Goal: Task Accomplishment & Management: Manage account settings

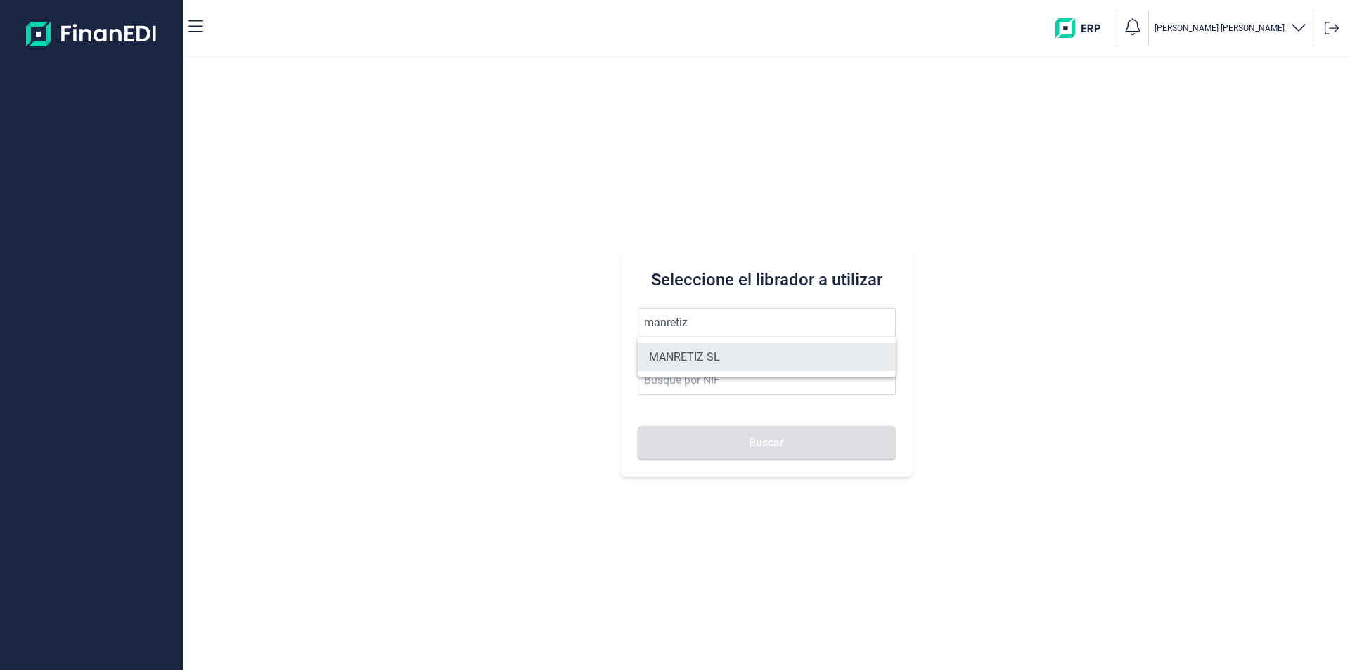
click at [709, 353] on li "MANRETIZ SL" at bounding box center [767, 357] width 258 height 28
type input "MANRETIZ SL"
type input "B01782440"
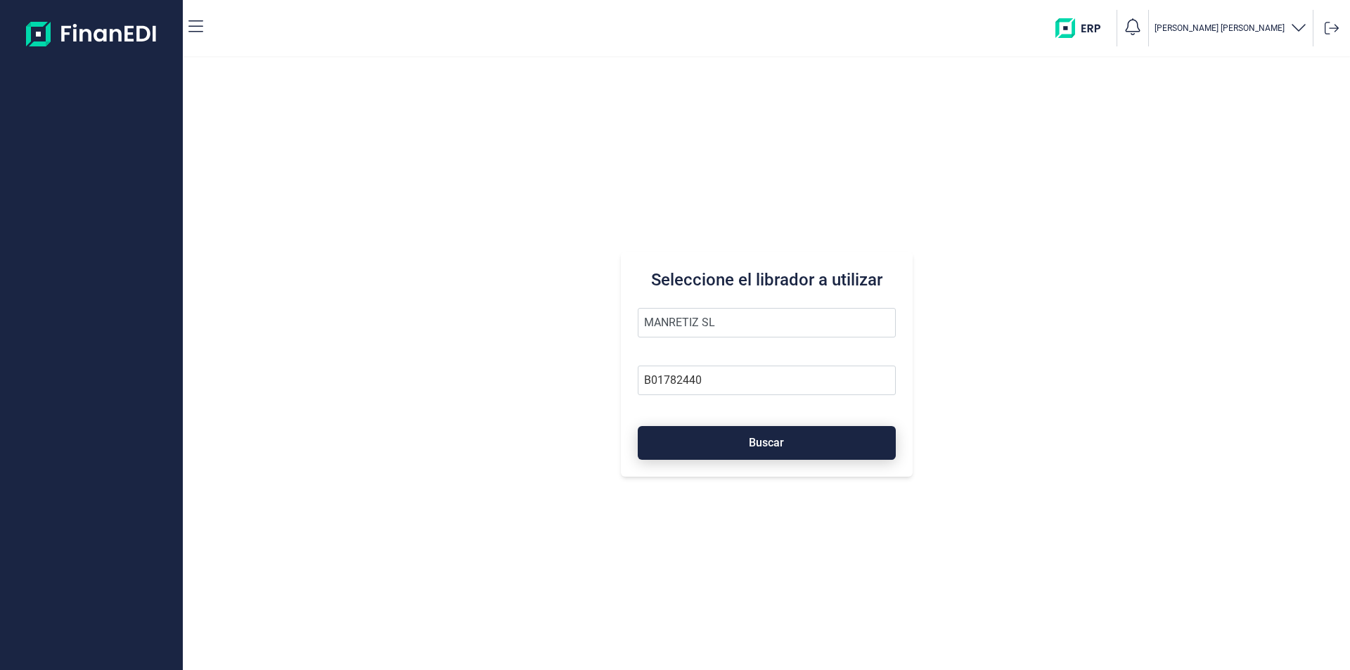
click at [703, 444] on button "Buscar" at bounding box center [767, 443] width 258 height 34
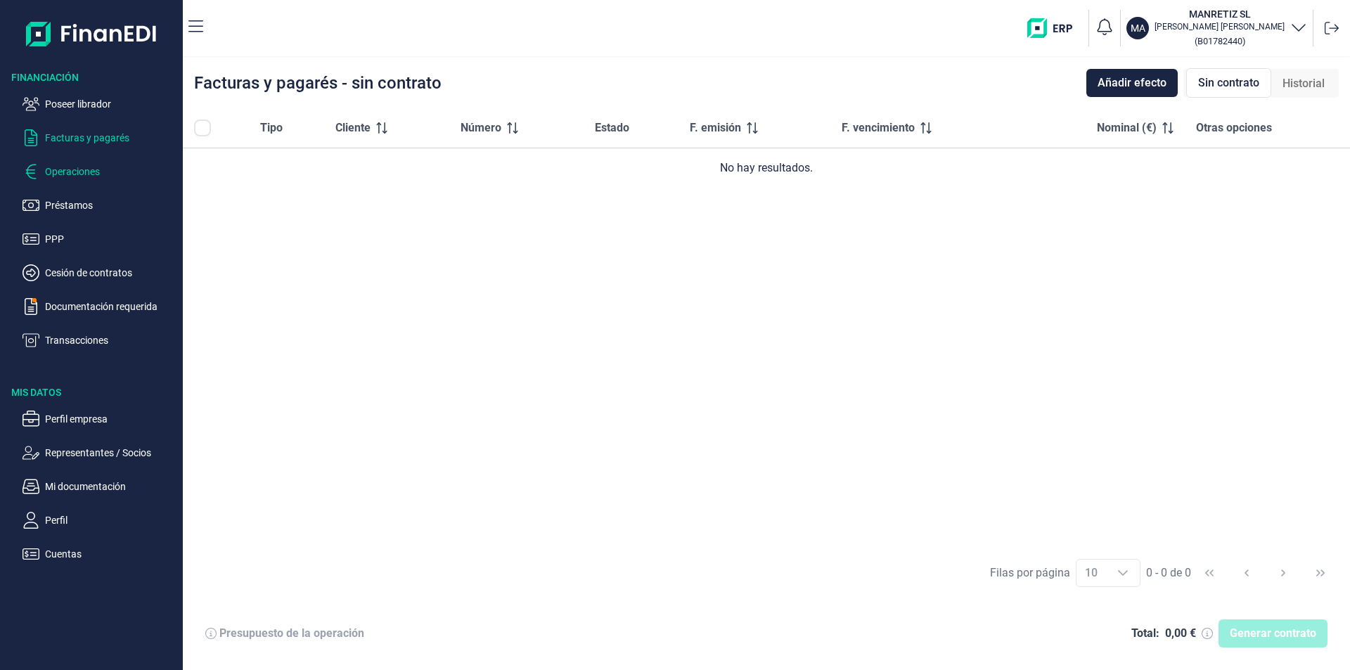
click at [88, 169] on p "Operaciones" at bounding box center [111, 171] width 132 height 17
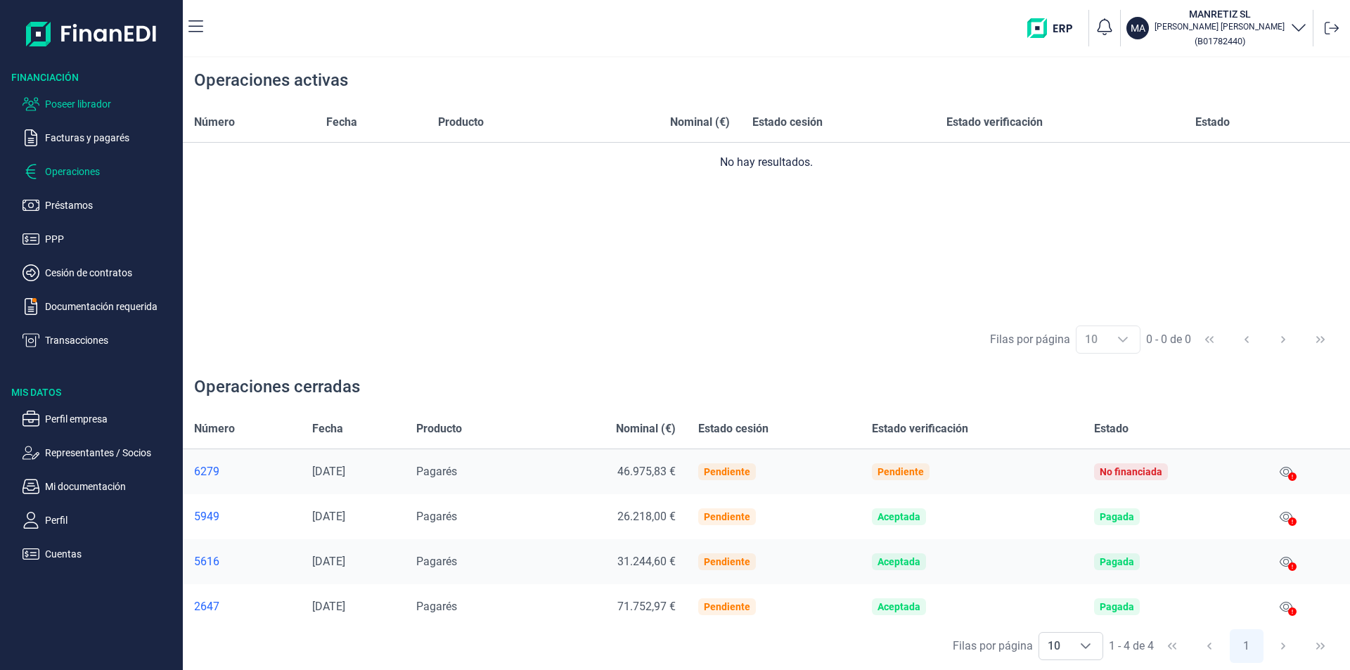
click at [92, 110] on p "Poseer librador" at bounding box center [111, 104] width 132 height 17
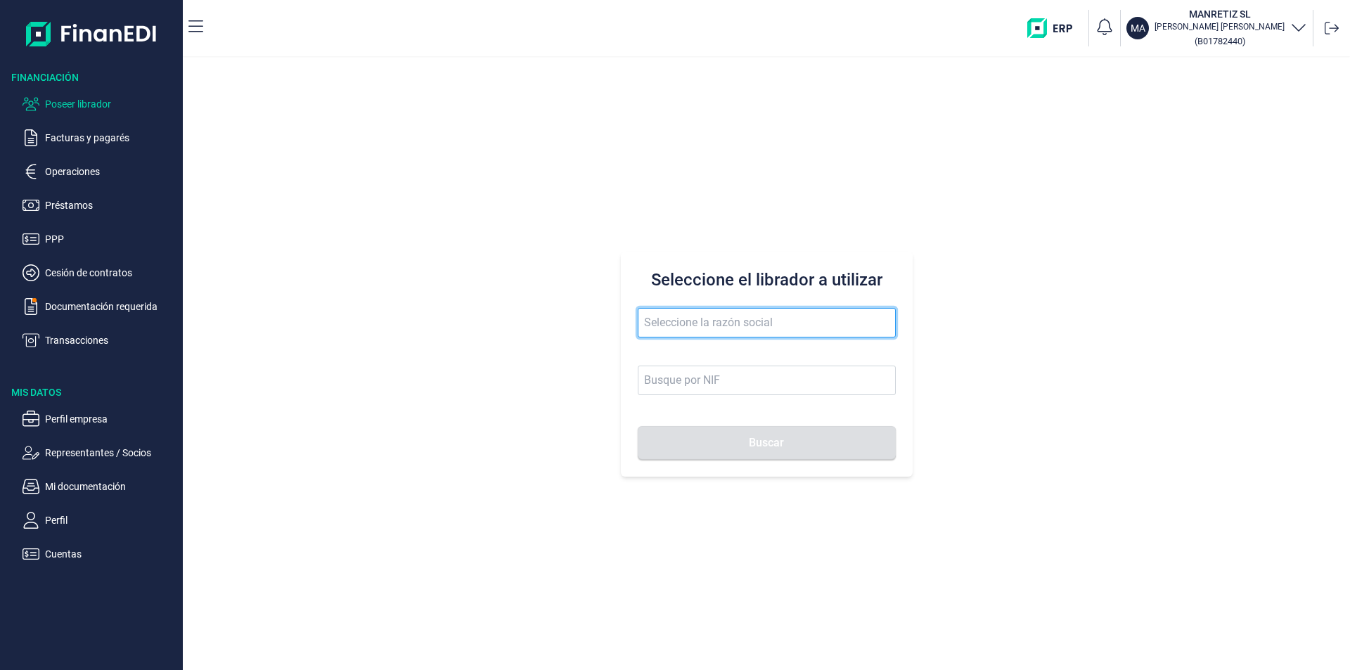
click at [655, 319] on input "text" at bounding box center [767, 323] width 258 height 30
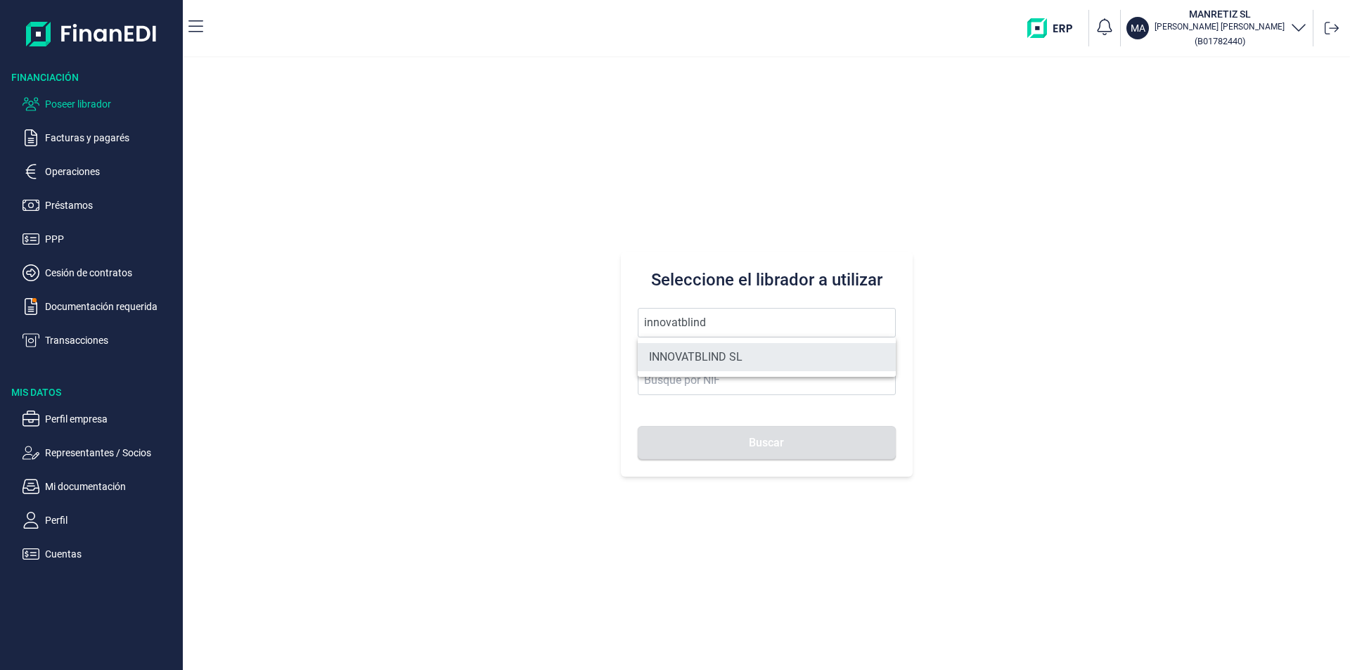
click at [725, 358] on li "INNOVATBLIND SL" at bounding box center [767, 357] width 258 height 28
type input "INNOVATBLIND SL"
type input "B64390206"
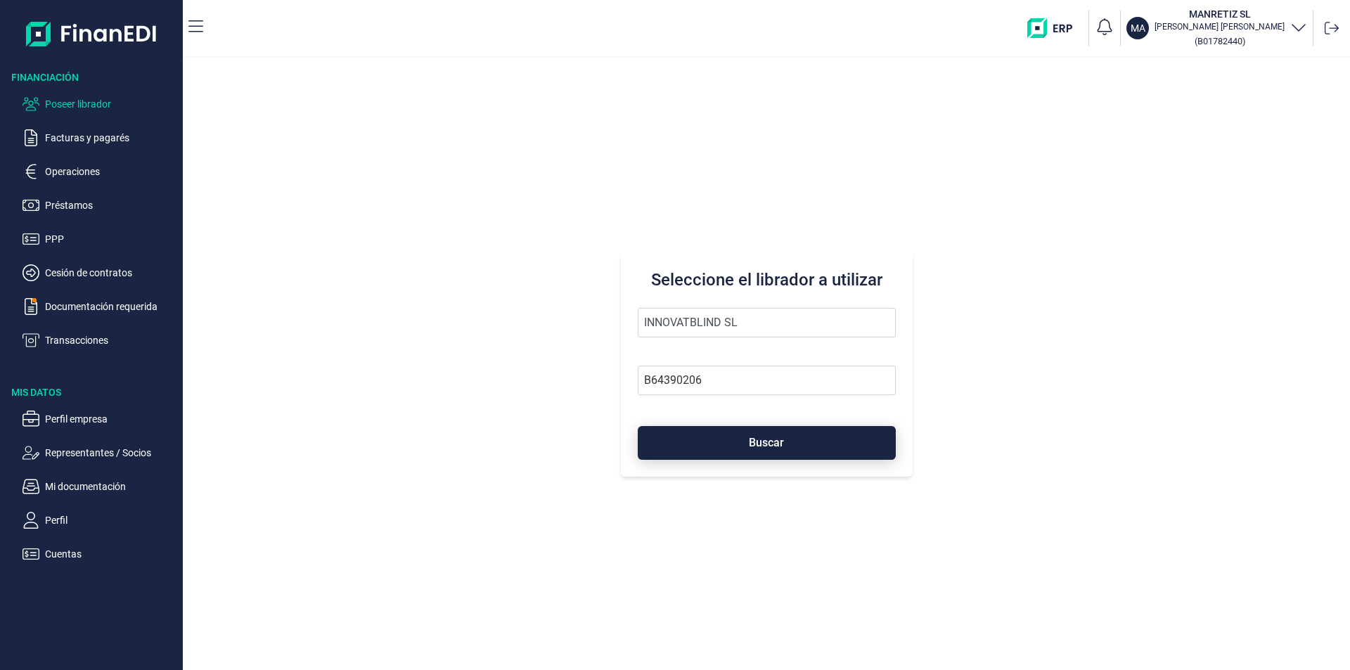
click at [740, 443] on button "Buscar" at bounding box center [767, 443] width 258 height 34
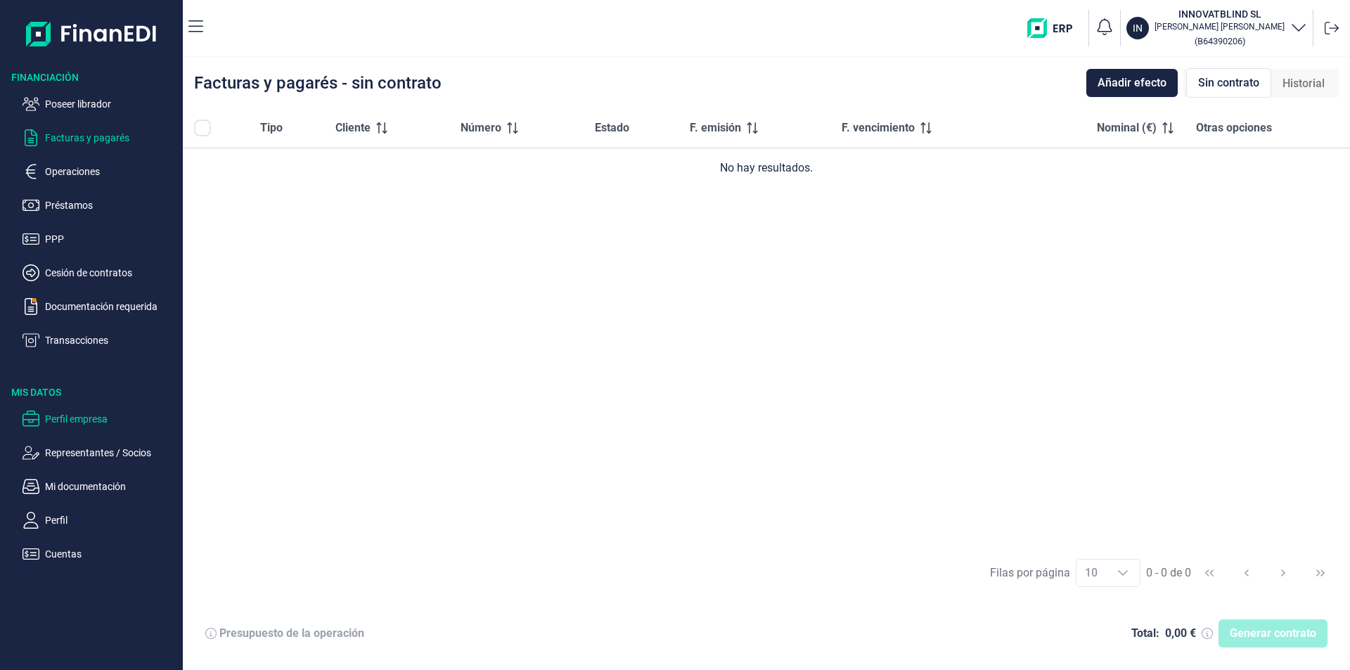
click at [87, 413] on p "Perfil empresa" at bounding box center [111, 419] width 132 height 17
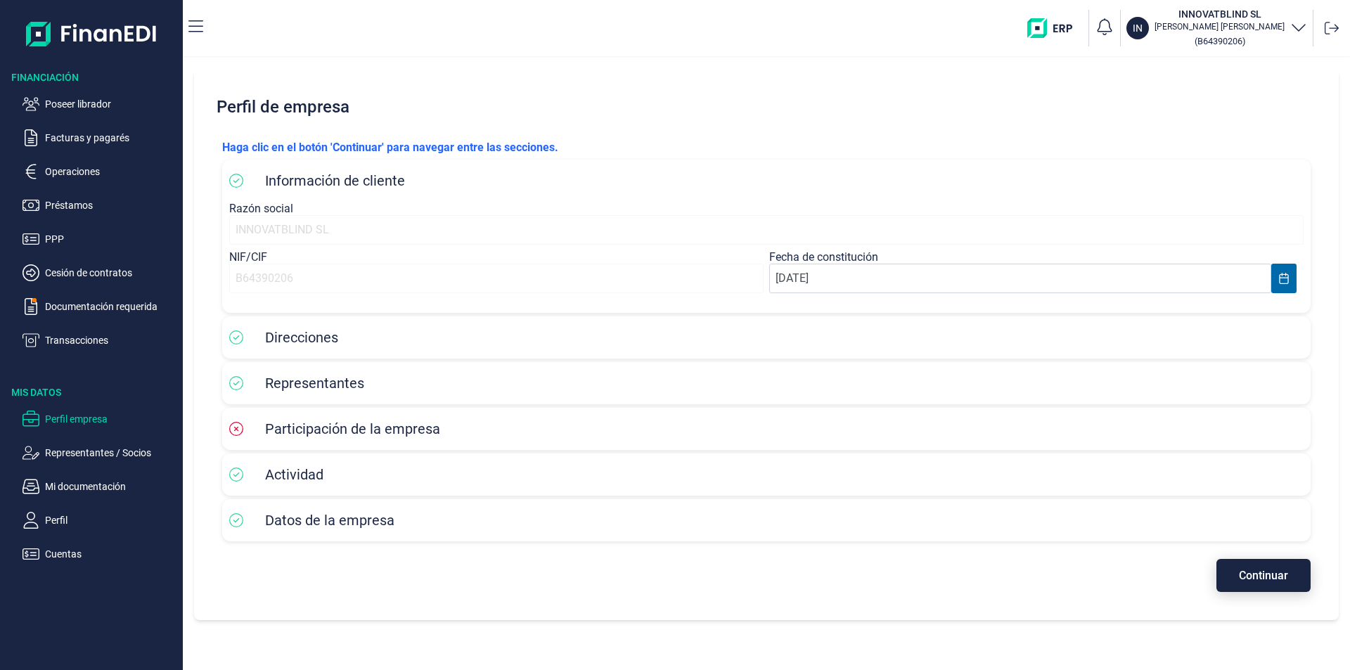
click at [1267, 574] on span "Continuar" at bounding box center [1263, 575] width 49 height 11
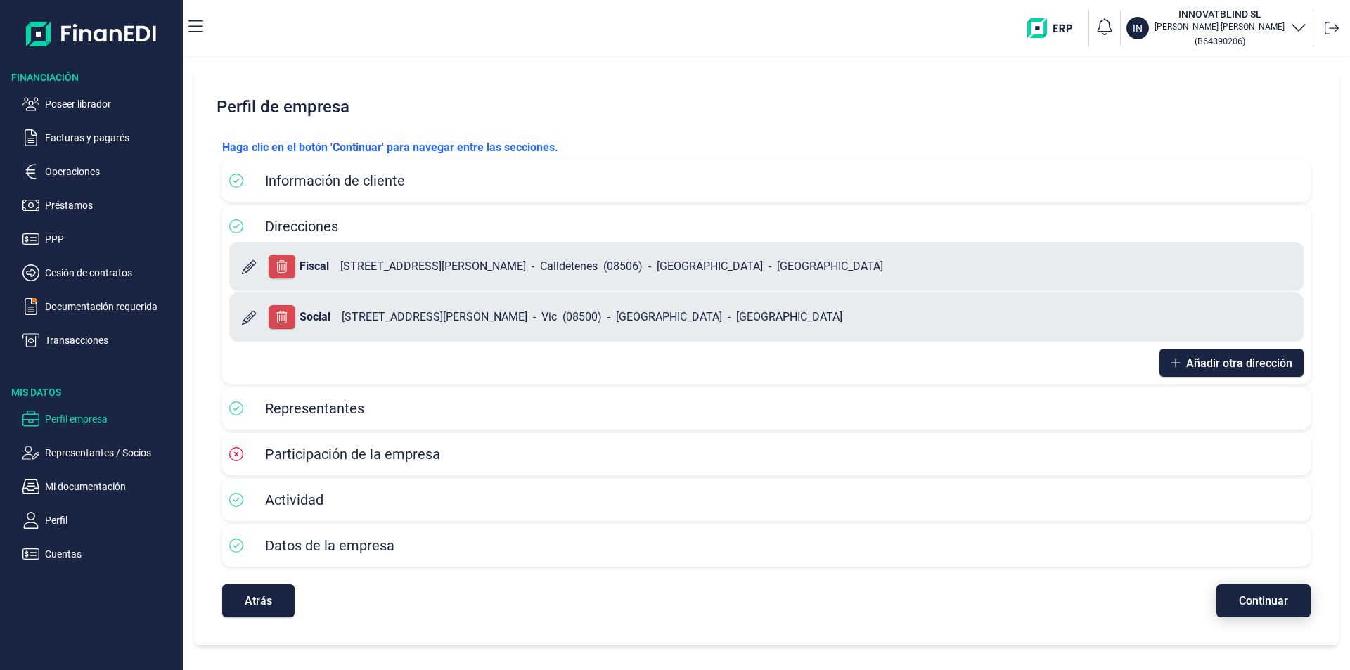
click at [1265, 605] on span "Continuar" at bounding box center [1263, 601] width 49 height 11
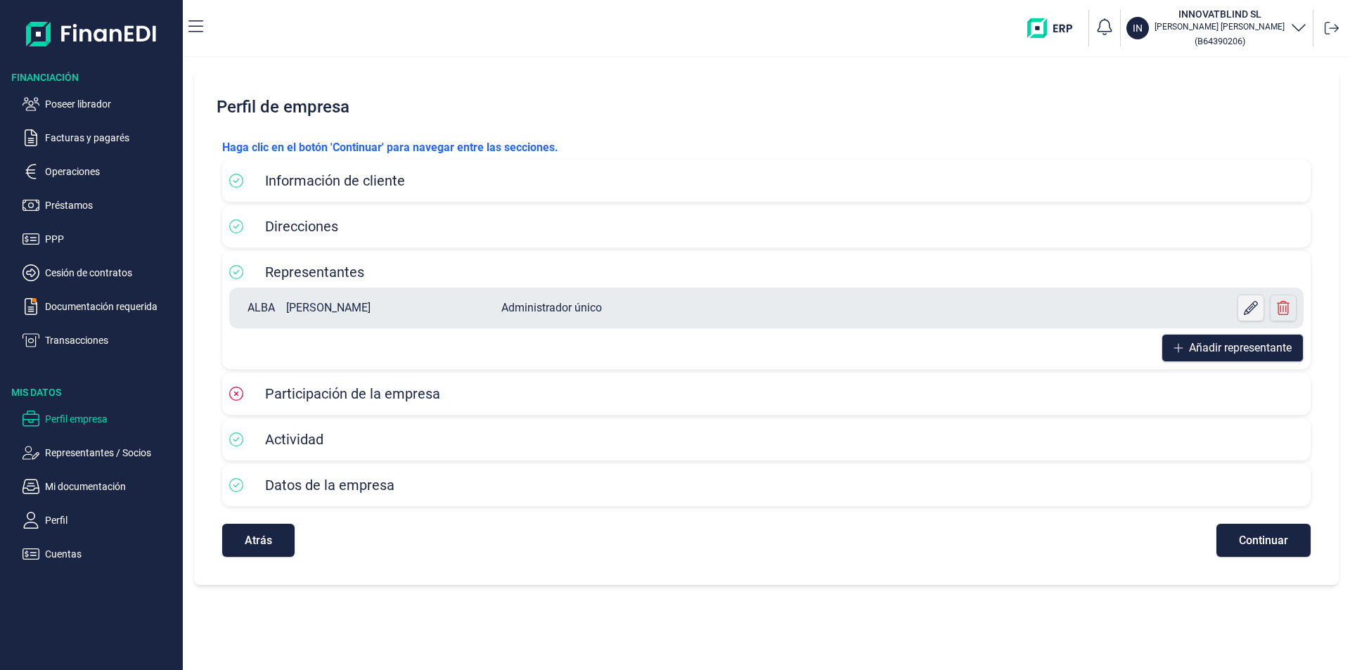
click at [1249, 304] on icon at bounding box center [1251, 308] width 14 height 14
select select "ES"
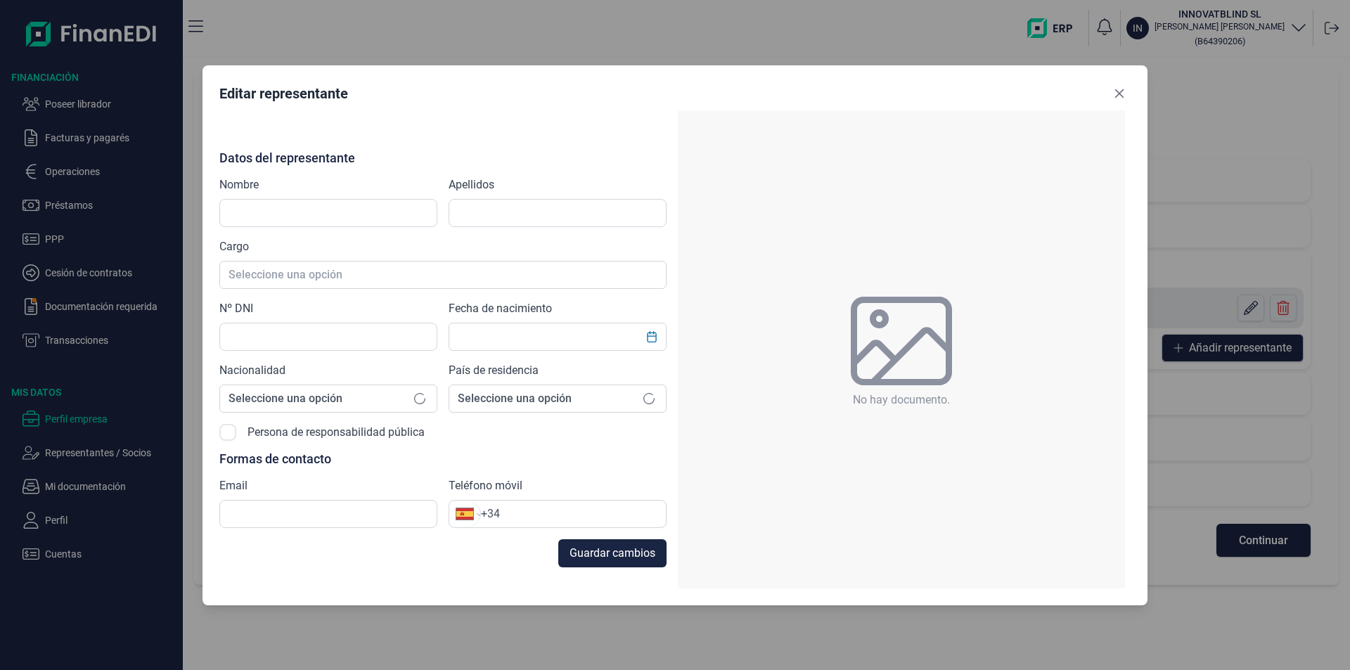
type input "ALBA"
type input "[PERSON_NAME]"
type input "33944730L"
type input "[EMAIL_ADDRESS][DOMAIN_NAME]"
type input "[PHONE_NUMBER]"
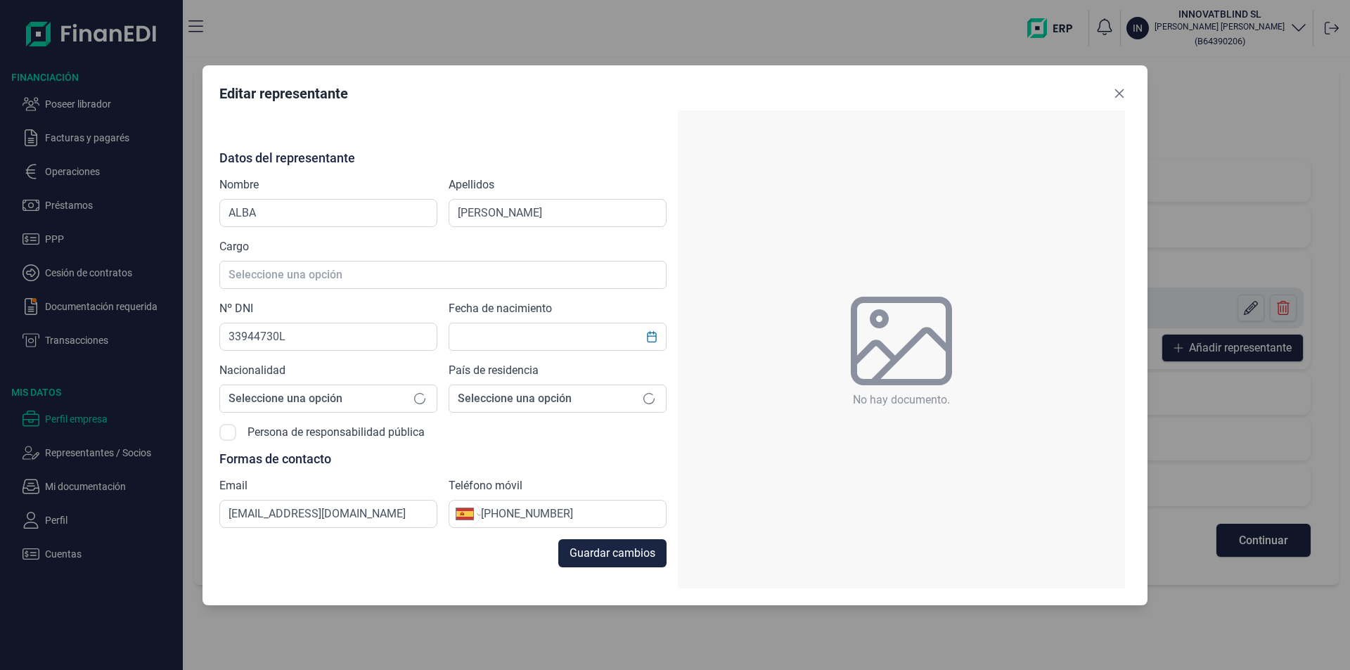
type input "[DATE]"
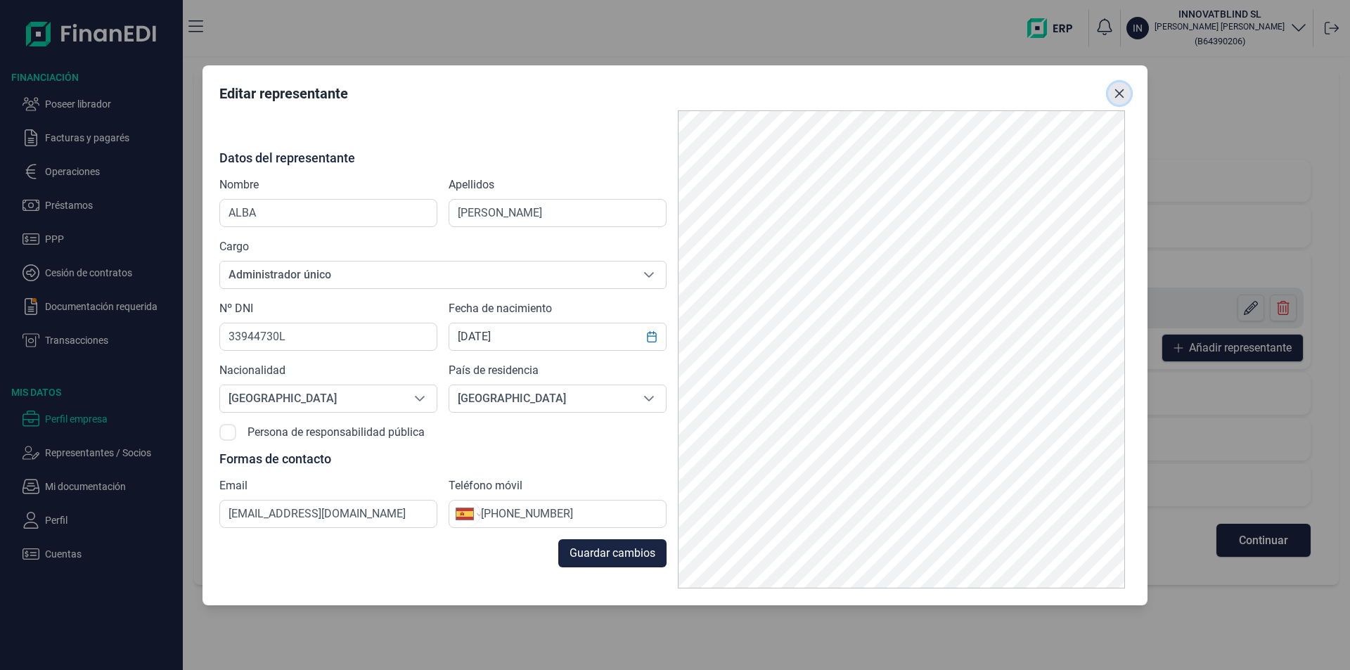
click at [1115, 94] on icon "Close" at bounding box center [1119, 93] width 11 height 11
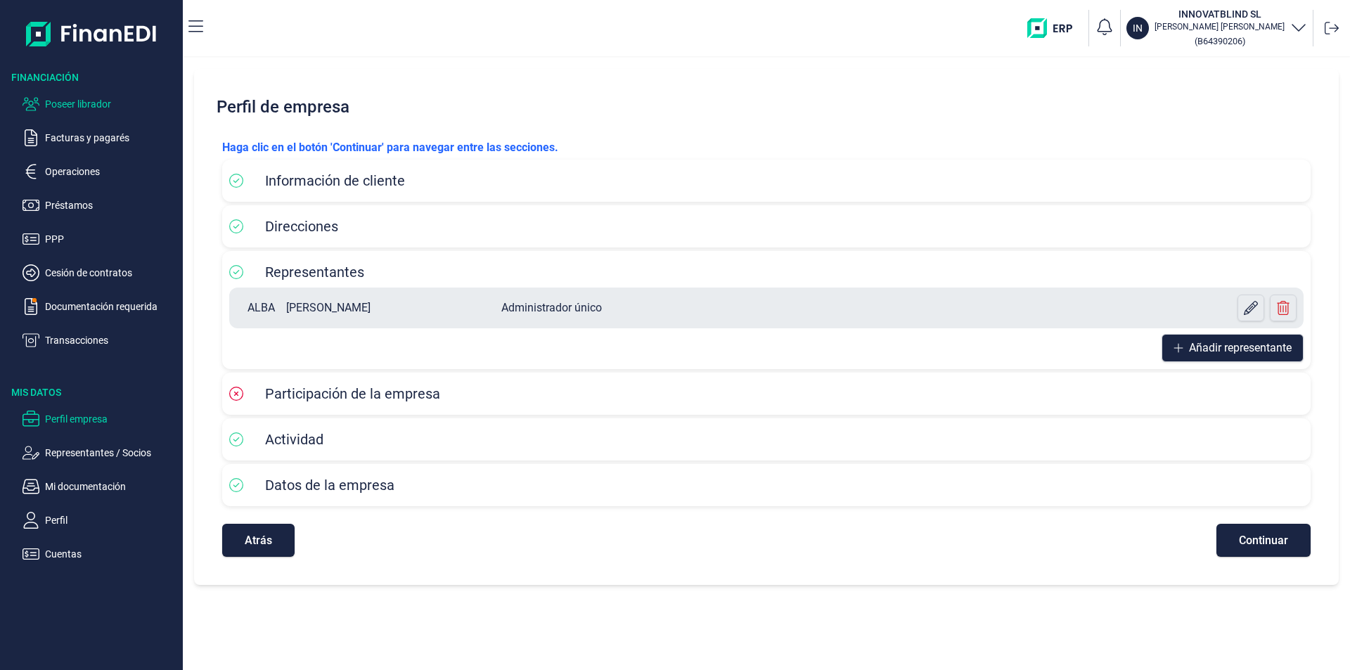
click at [104, 102] on p "Poseer librador" at bounding box center [111, 104] width 132 height 17
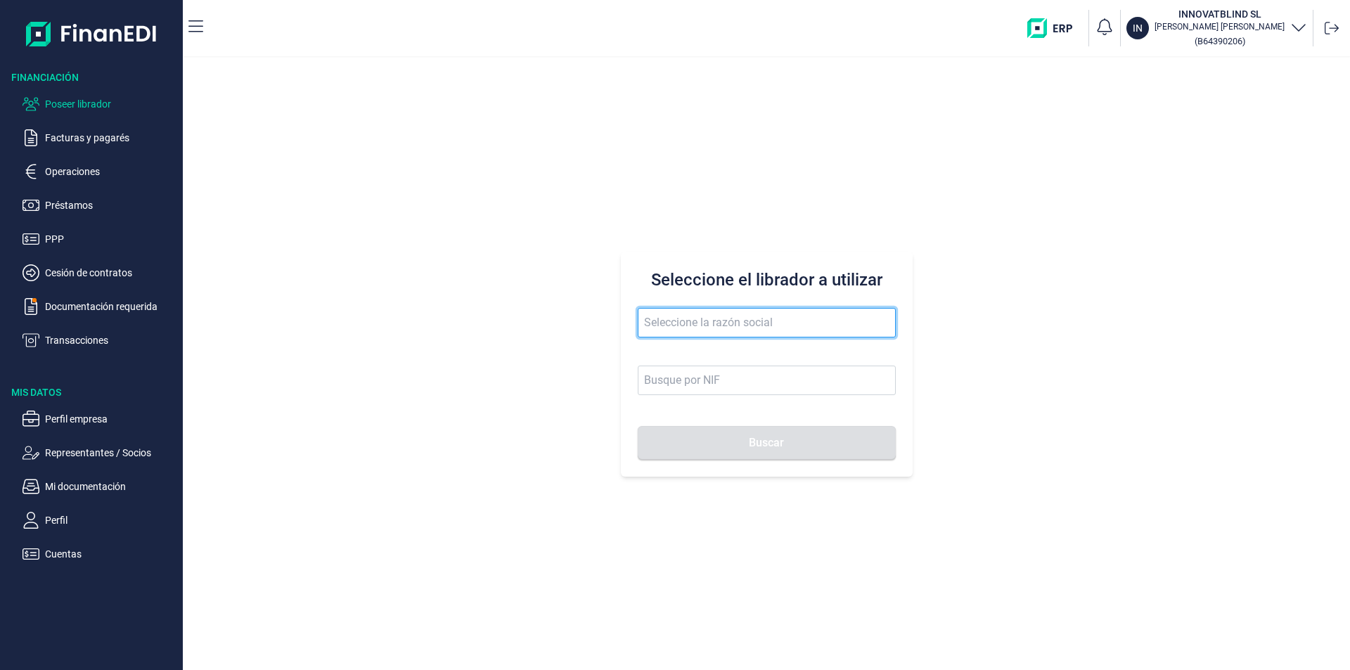
click at [691, 328] on input "text" at bounding box center [767, 323] width 258 height 30
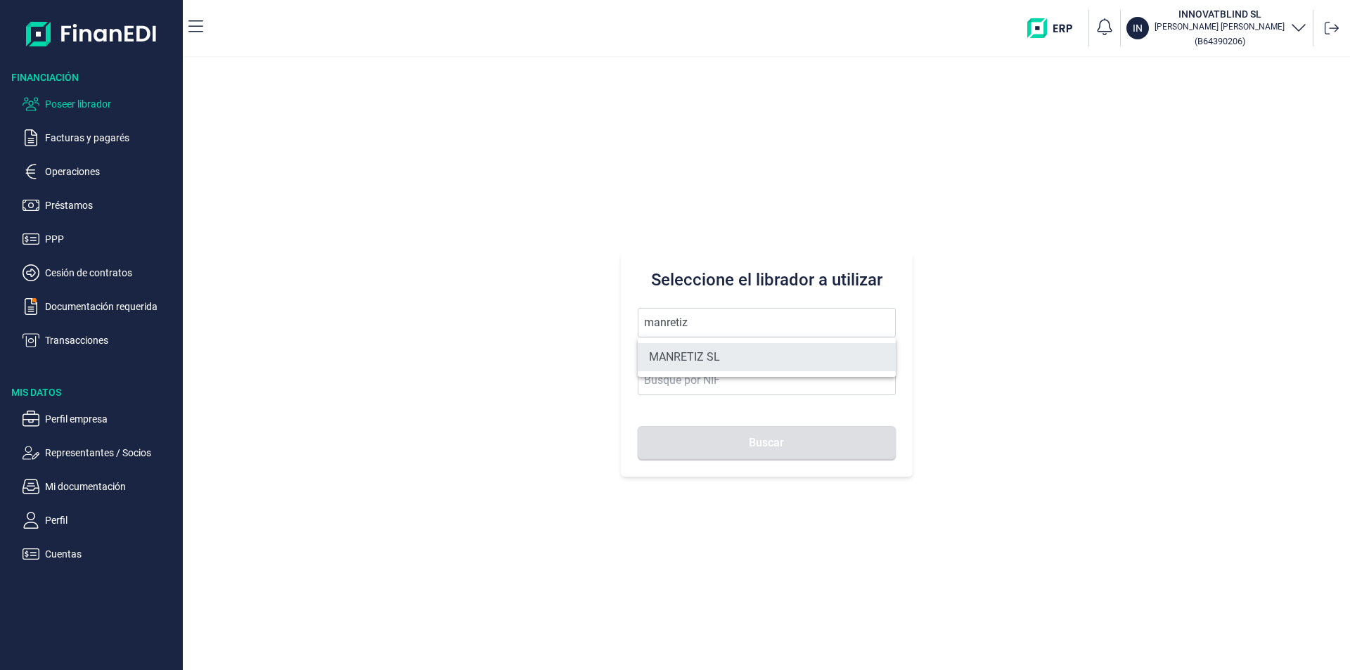
click at [723, 356] on li "MANRETIZ SL" at bounding box center [767, 357] width 258 height 28
type input "MANRETIZ SL"
type input "B01782440"
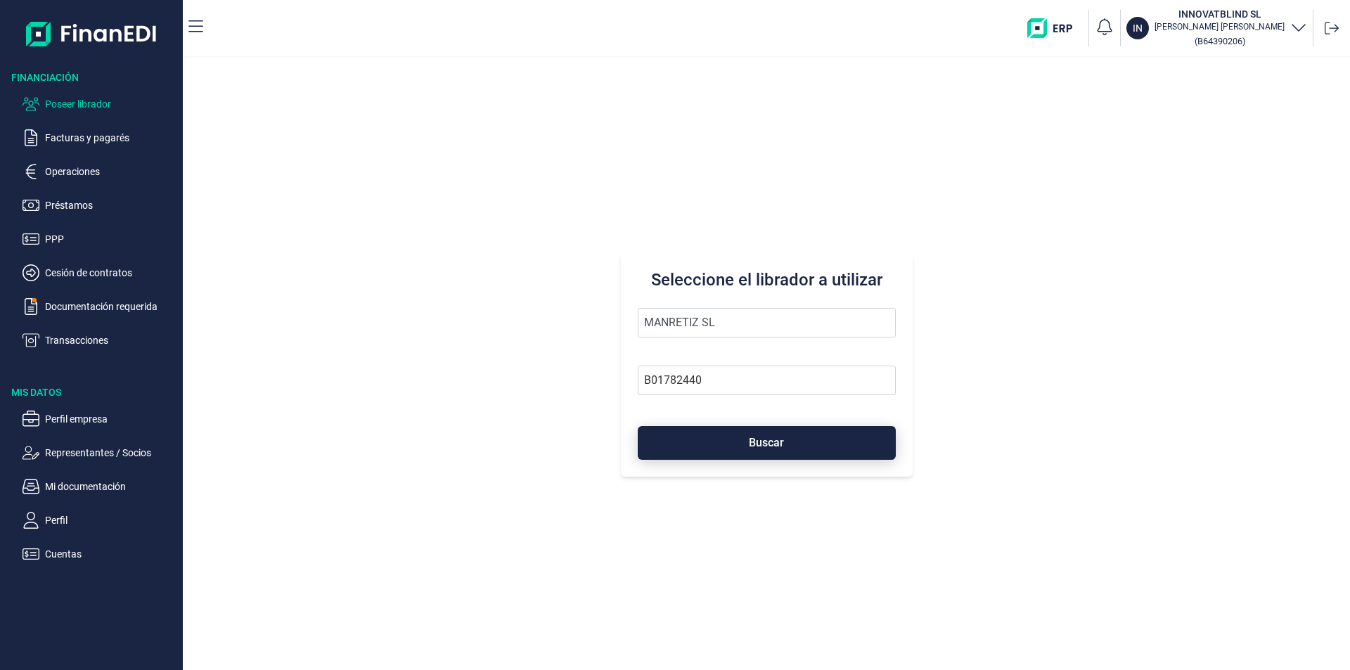
click at [732, 431] on button "Buscar" at bounding box center [767, 443] width 258 height 34
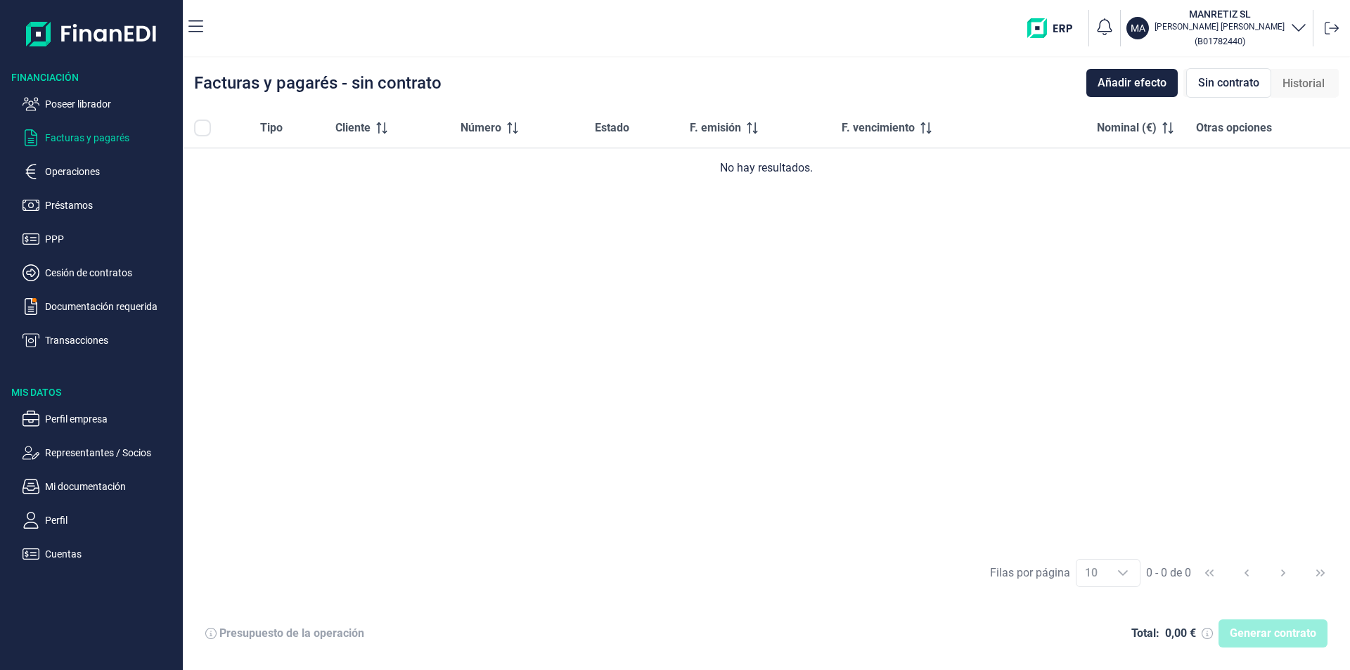
click at [1288, 83] on span "Historial" at bounding box center [1303, 83] width 42 height 17
